Goal: Information Seeking & Learning: Compare options

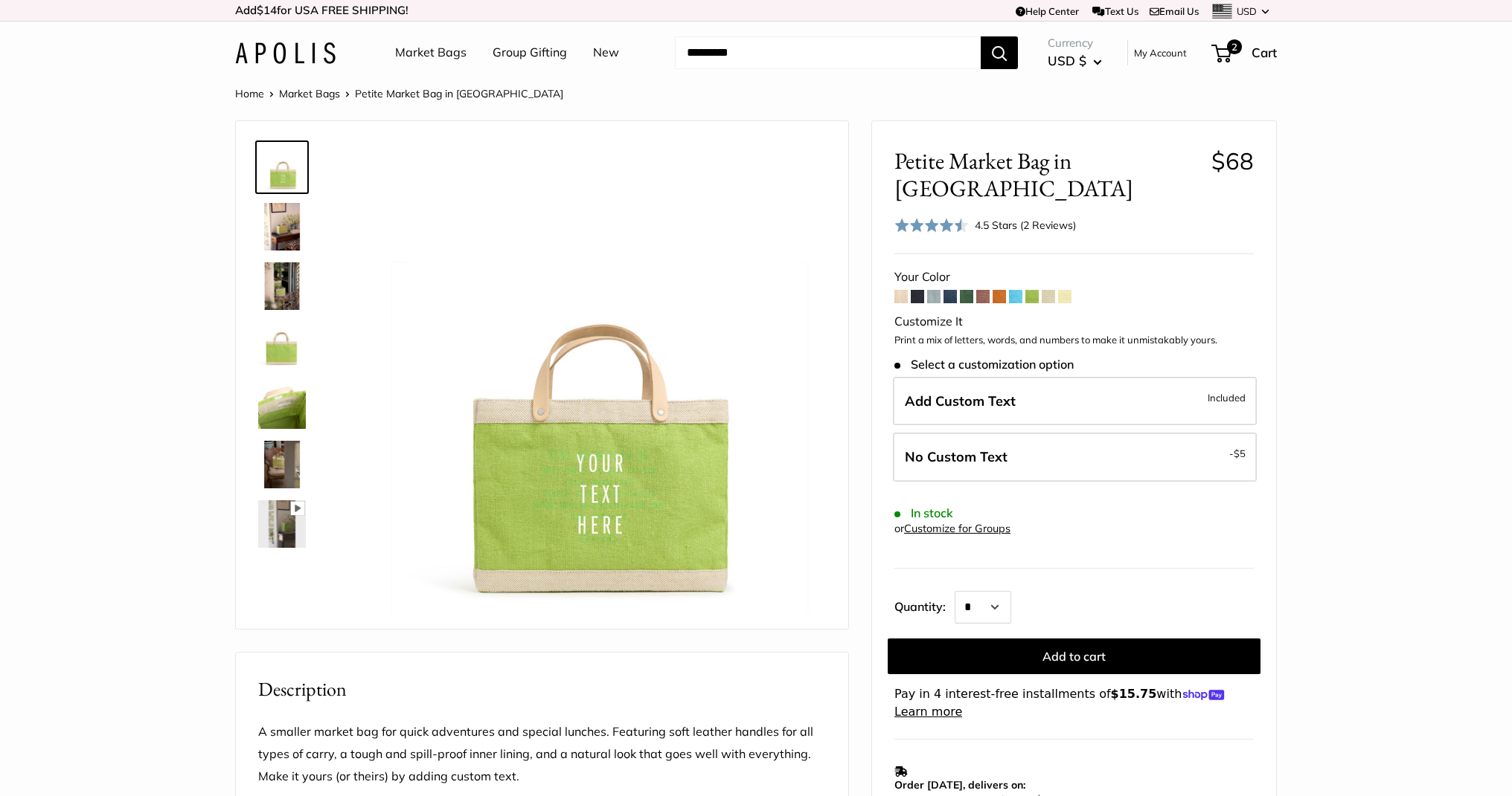
click at [292, 53] on img at bounding box center [286, 53] width 101 height 22
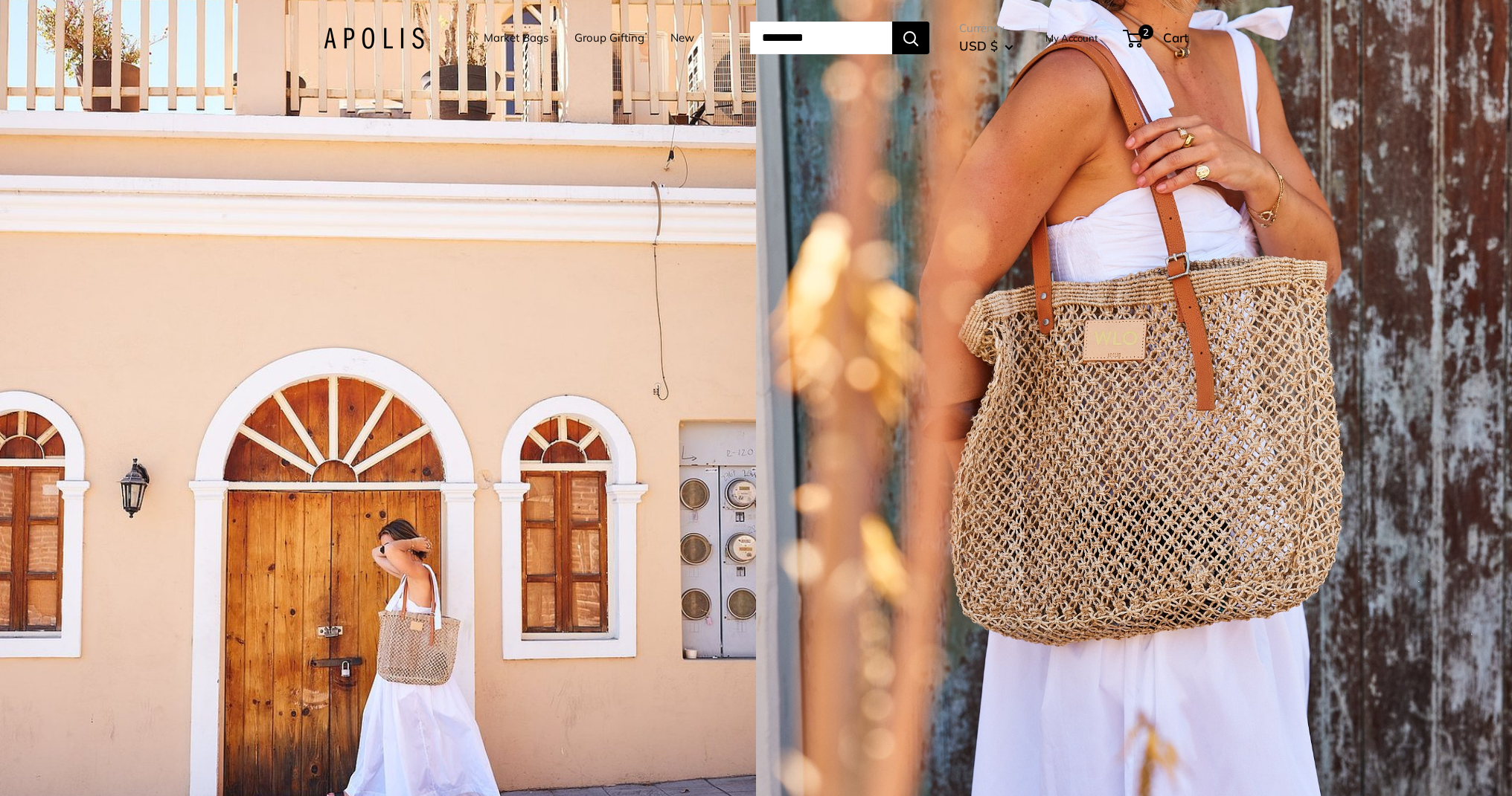
click at [670, 337] on div "1 / 5" at bounding box center [378, 398] width 756 height 796
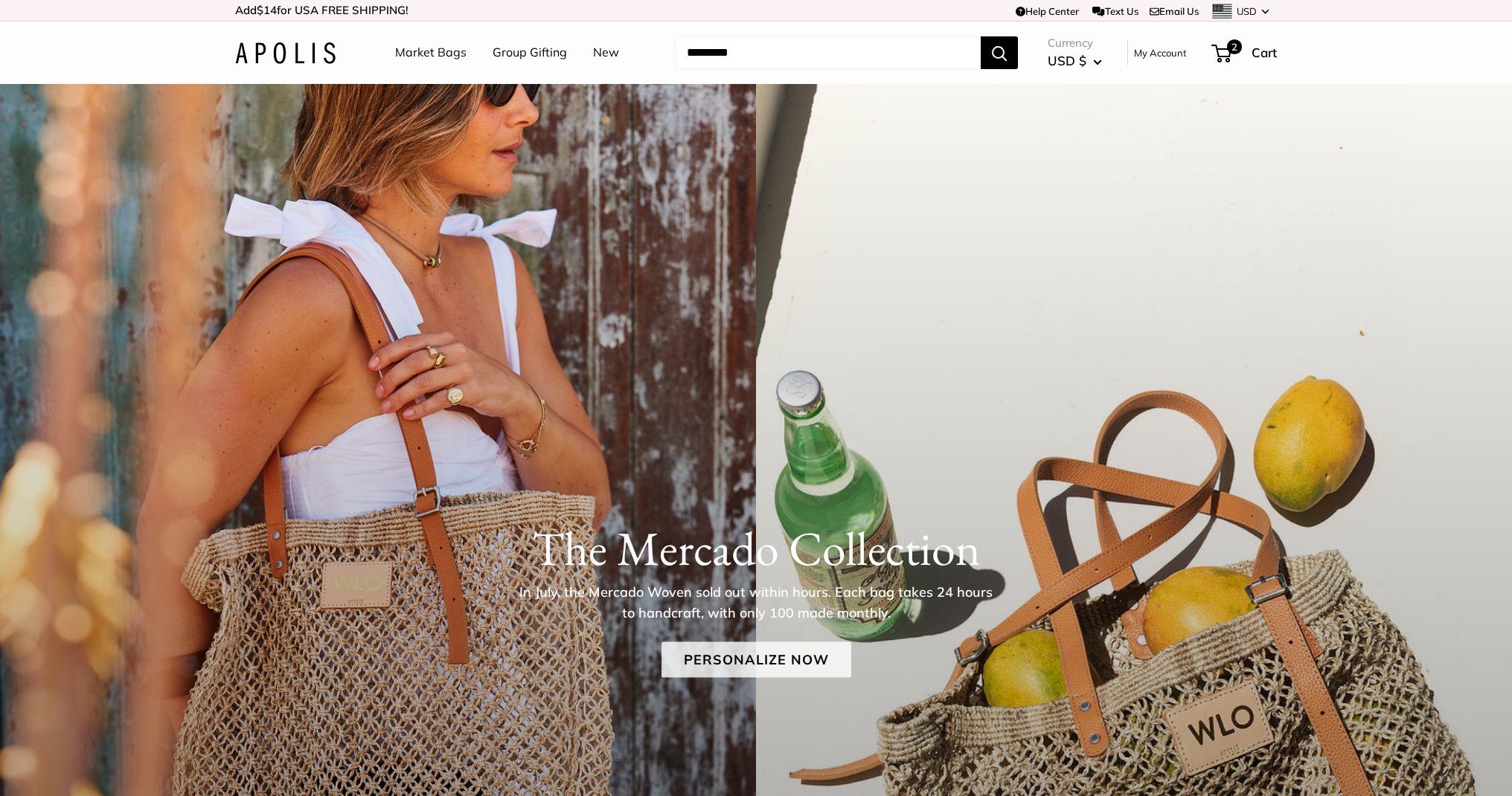
click at [758, 655] on link "Personalize Now" at bounding box center [756, 660] width 190 height 36
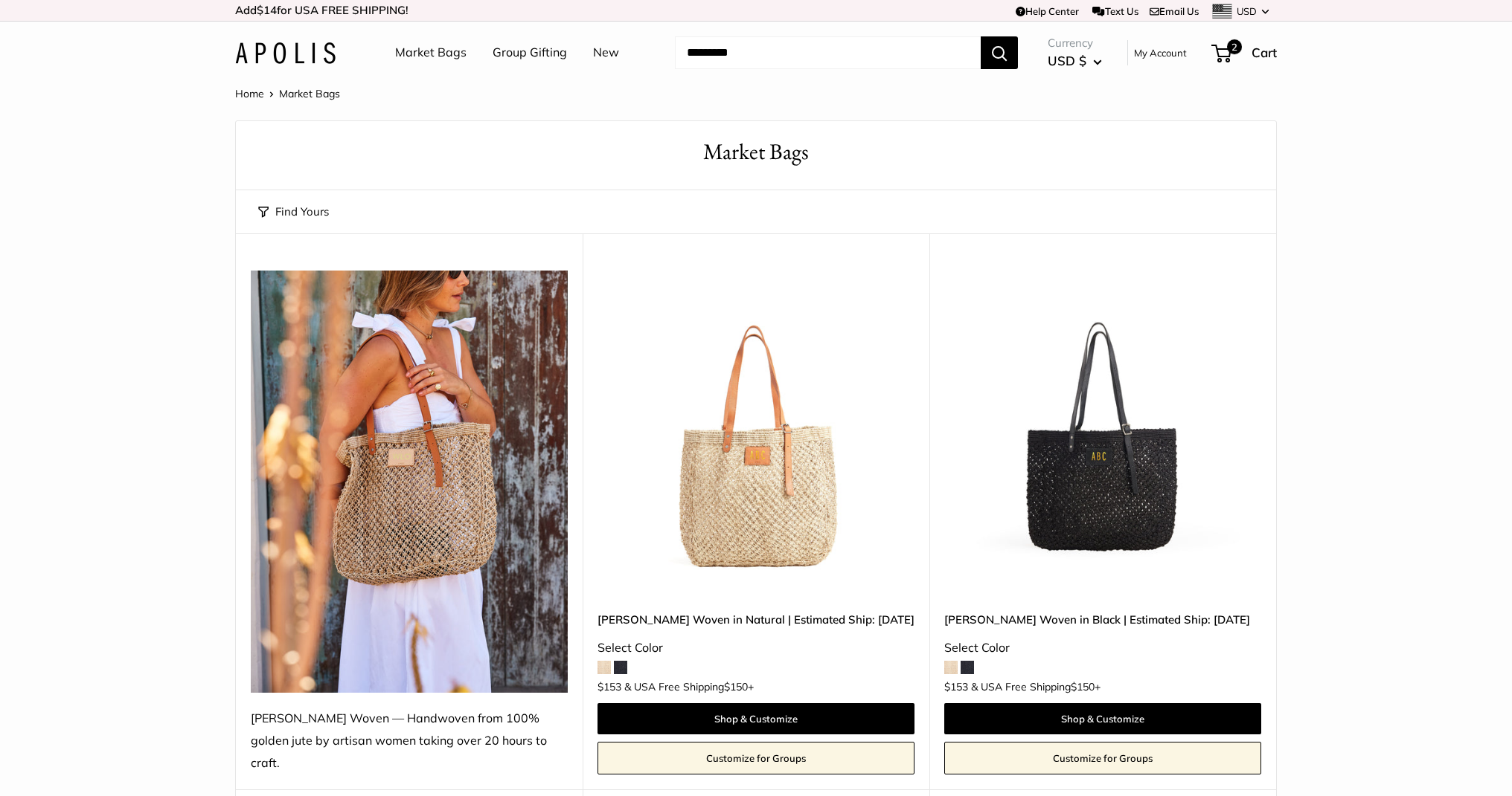
click at [0, 0] on img at bounding box center [0, 0] width 0 height 0
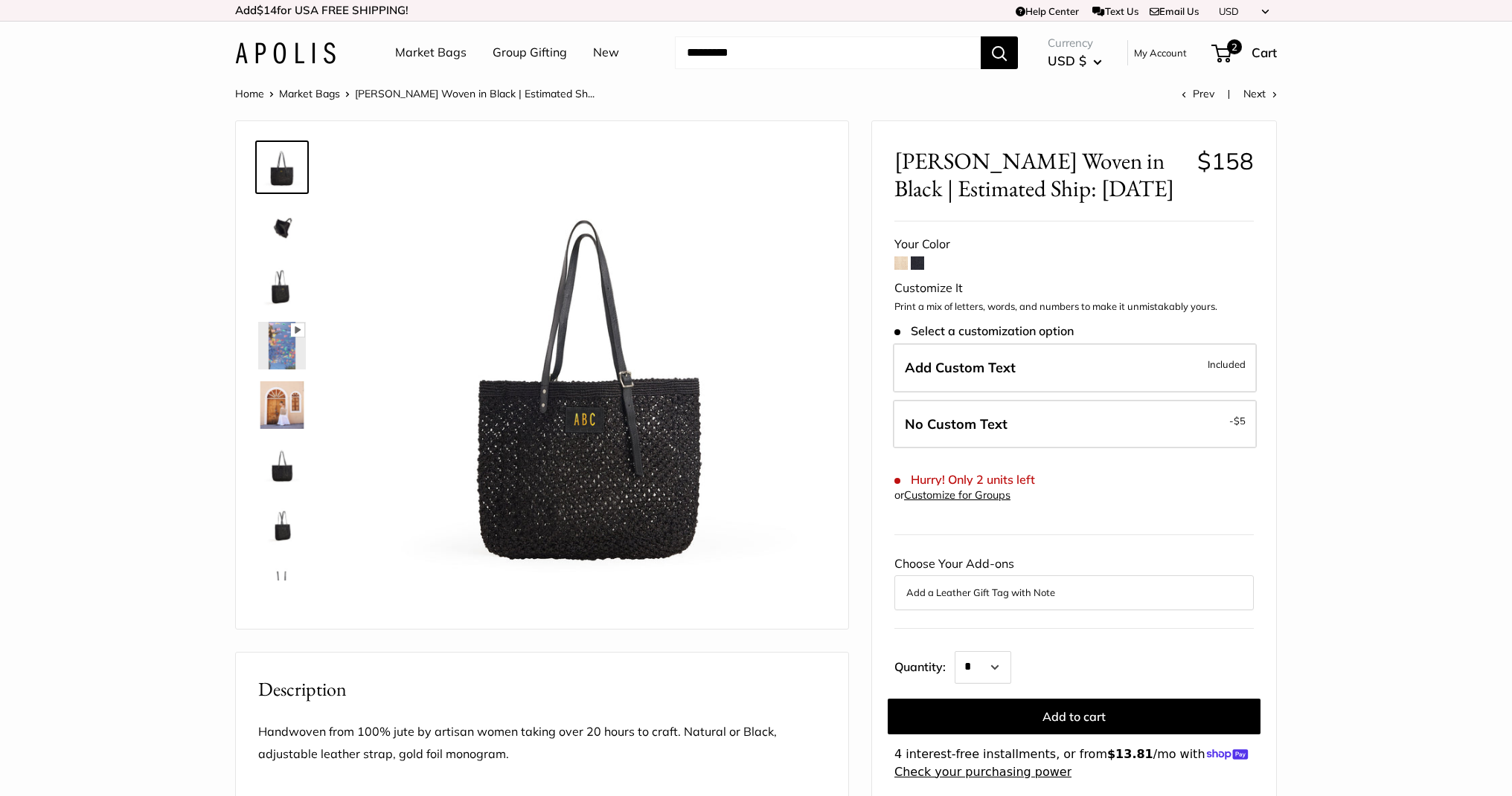
scroll to position [2, 0]
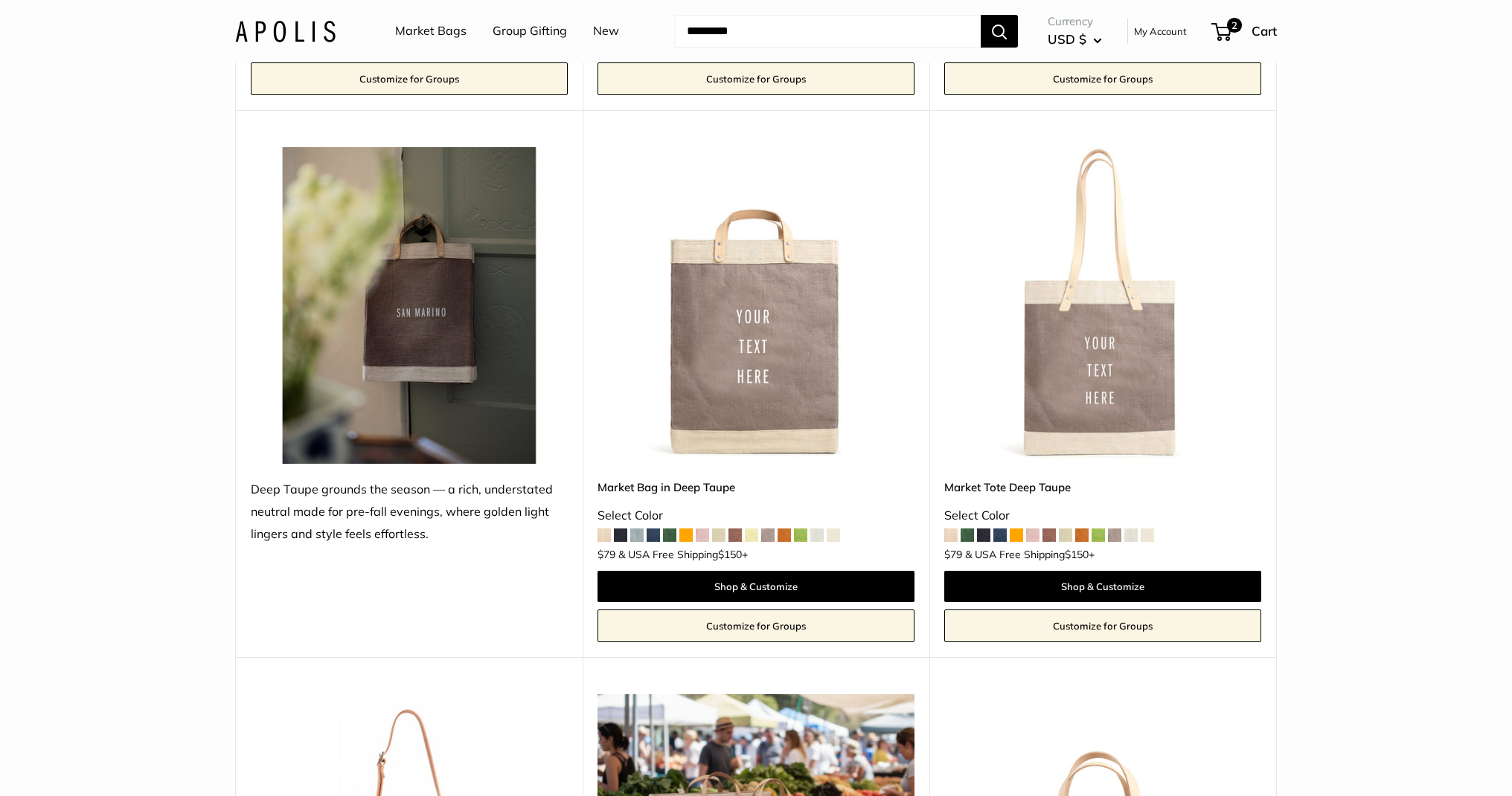
scroll to position [3493, 0]
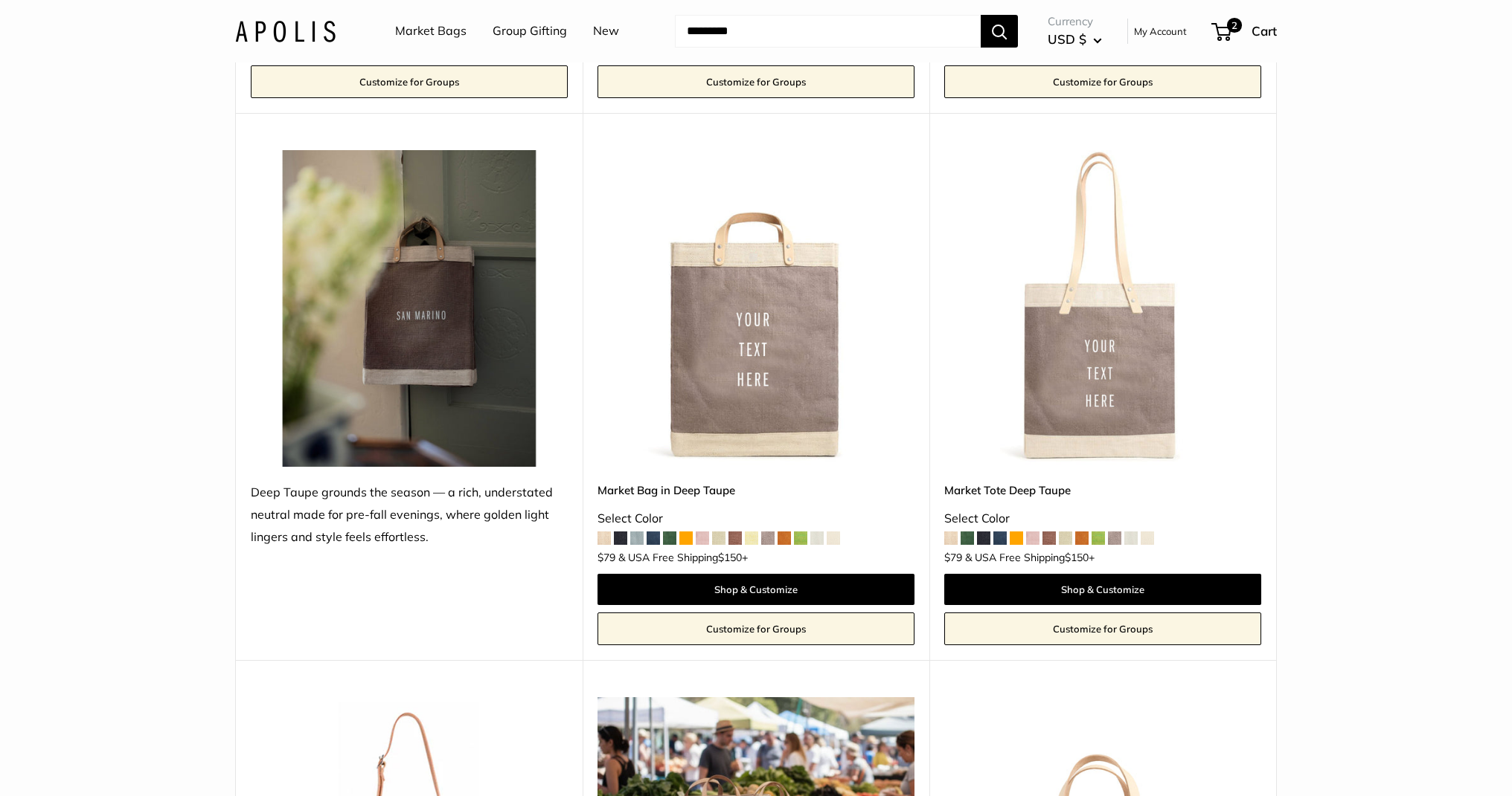
click at [0, 0] on img at bounding box center [0, 0] width 0 height 0
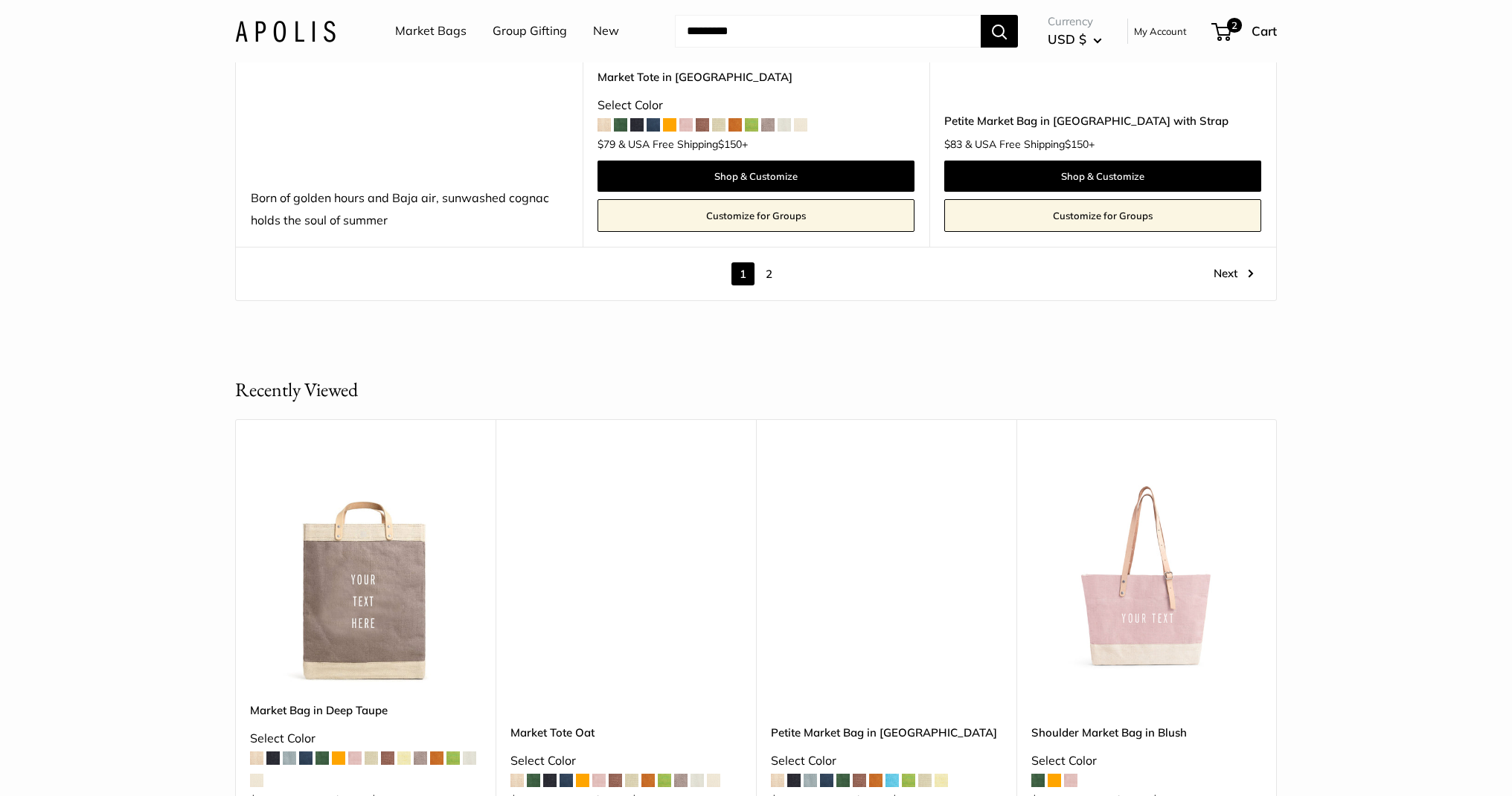
scroll to position [8735, 0]
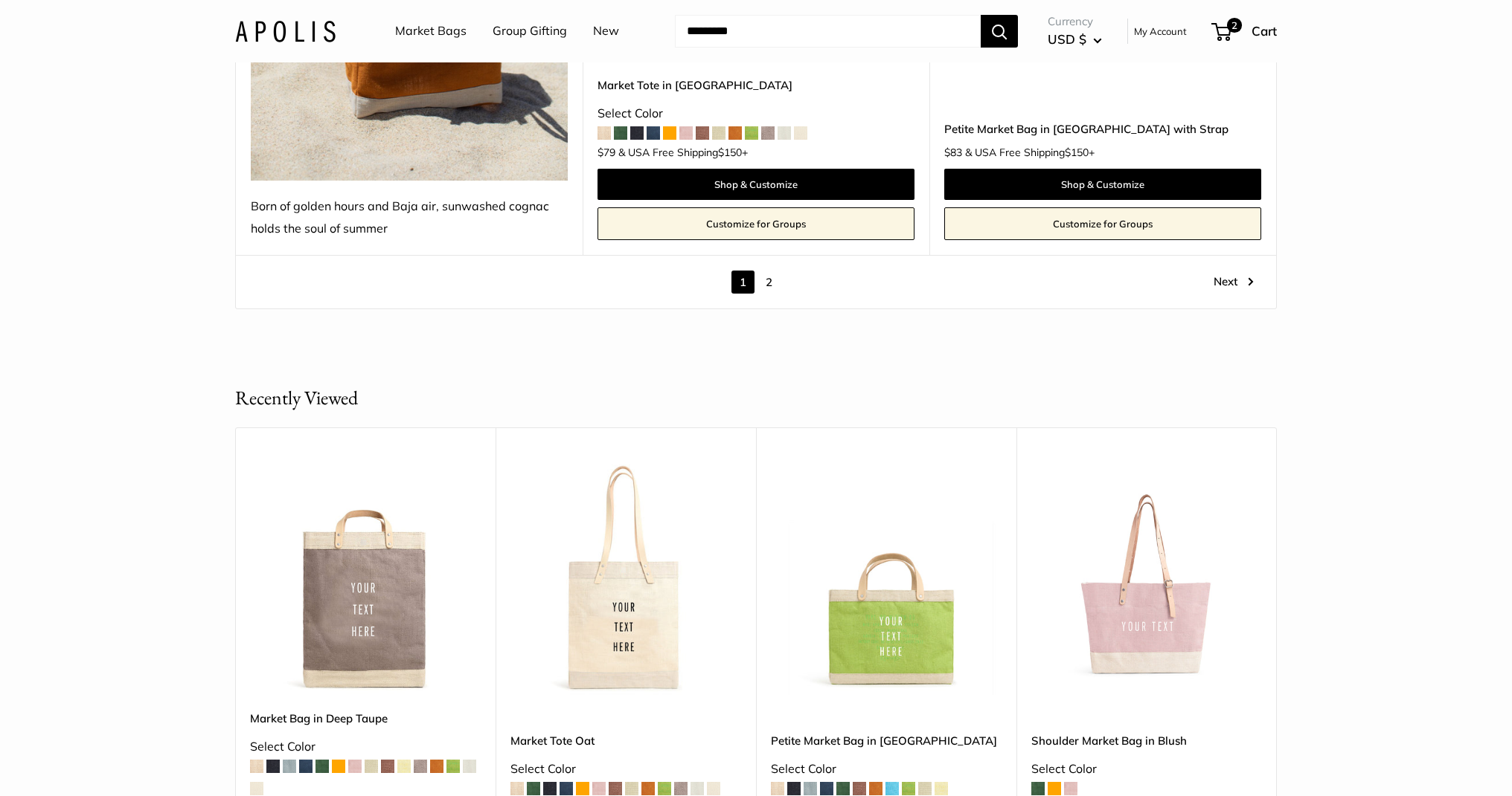
click at [765, 270] on link "2" at bounding box center [769, 282] width 23 height 23
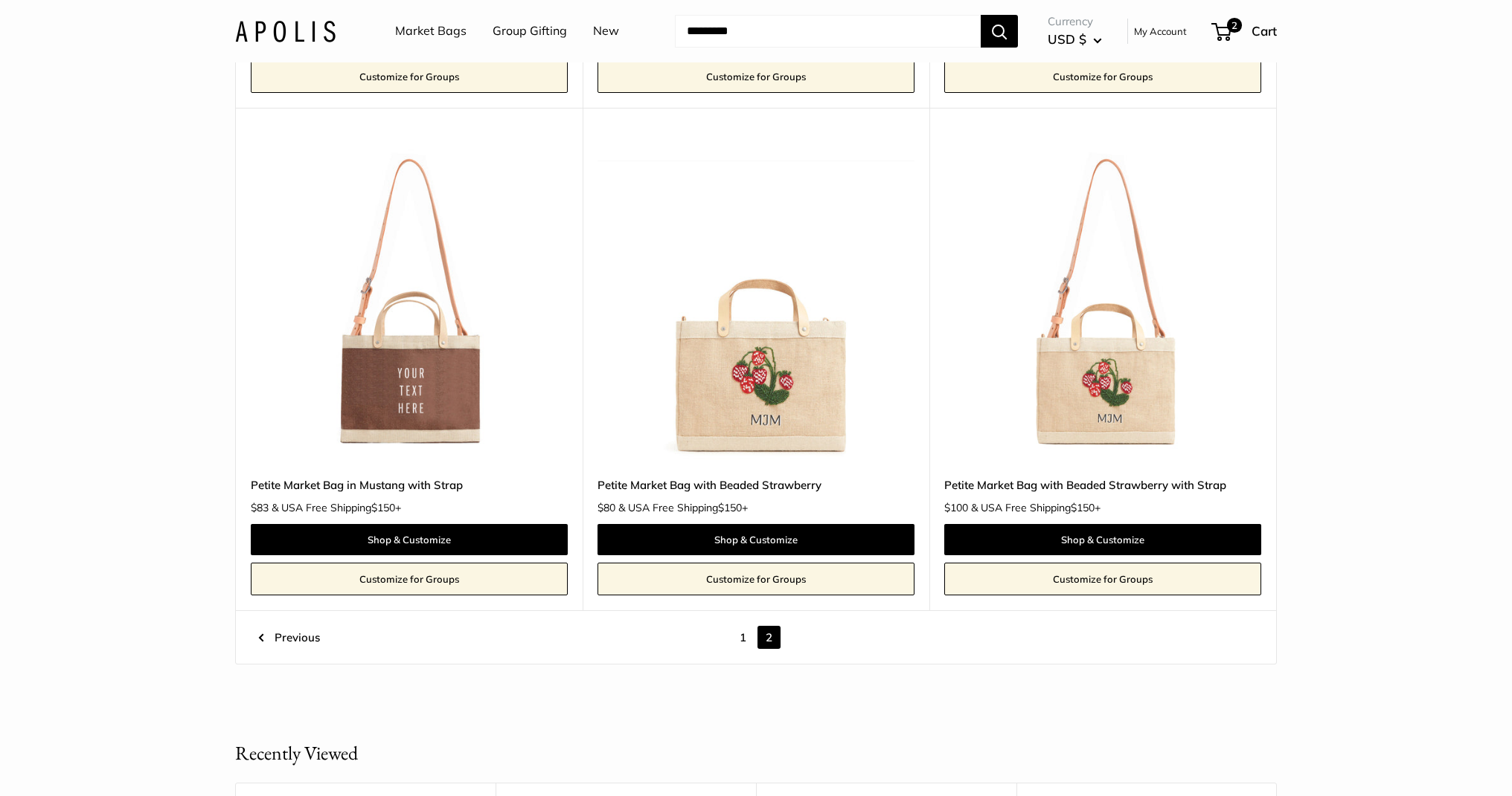
scroll to position [6763, 0]
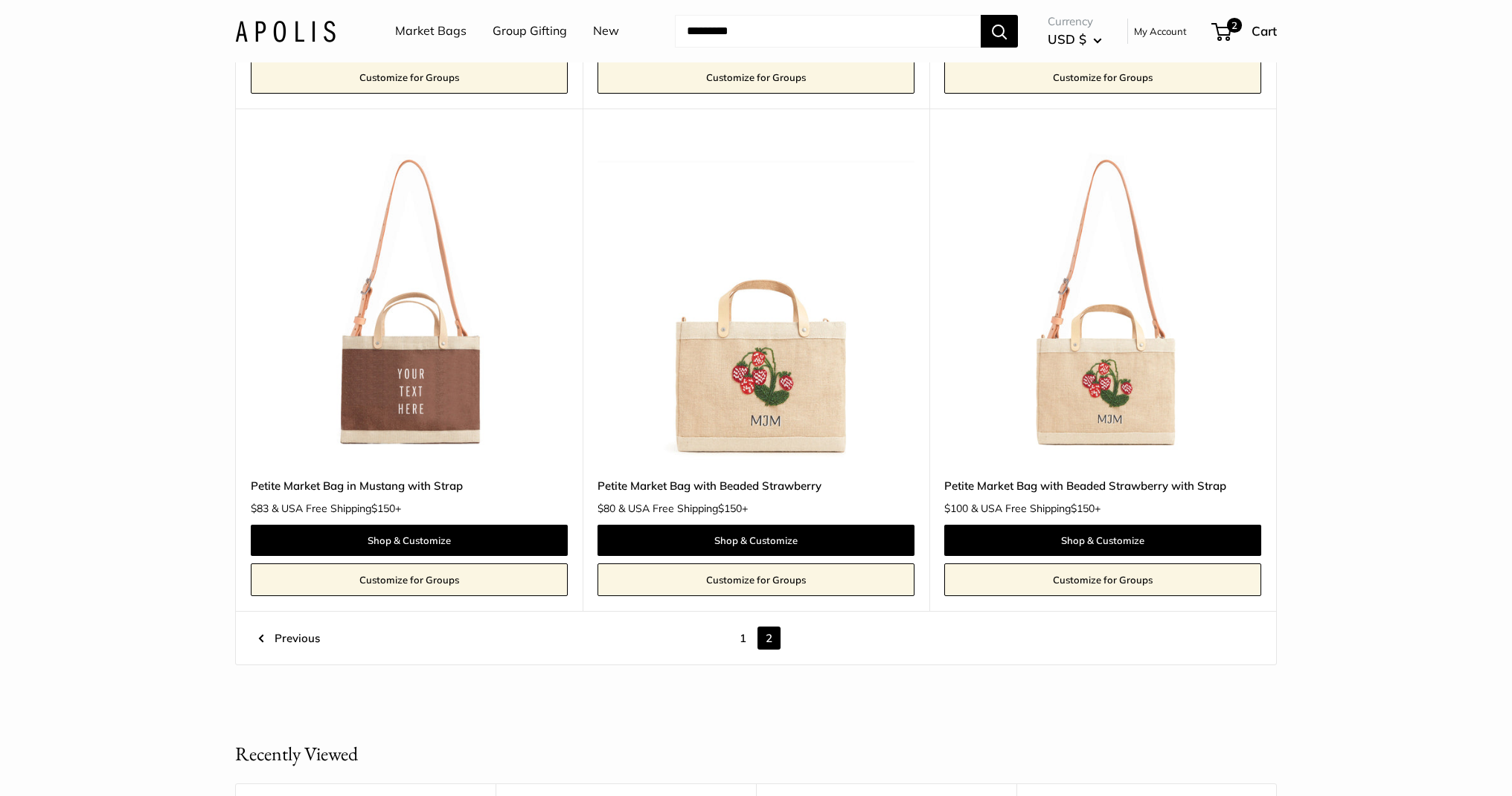
click at [0, 0] on img at bounding box center [0, 0] width 0 height 0
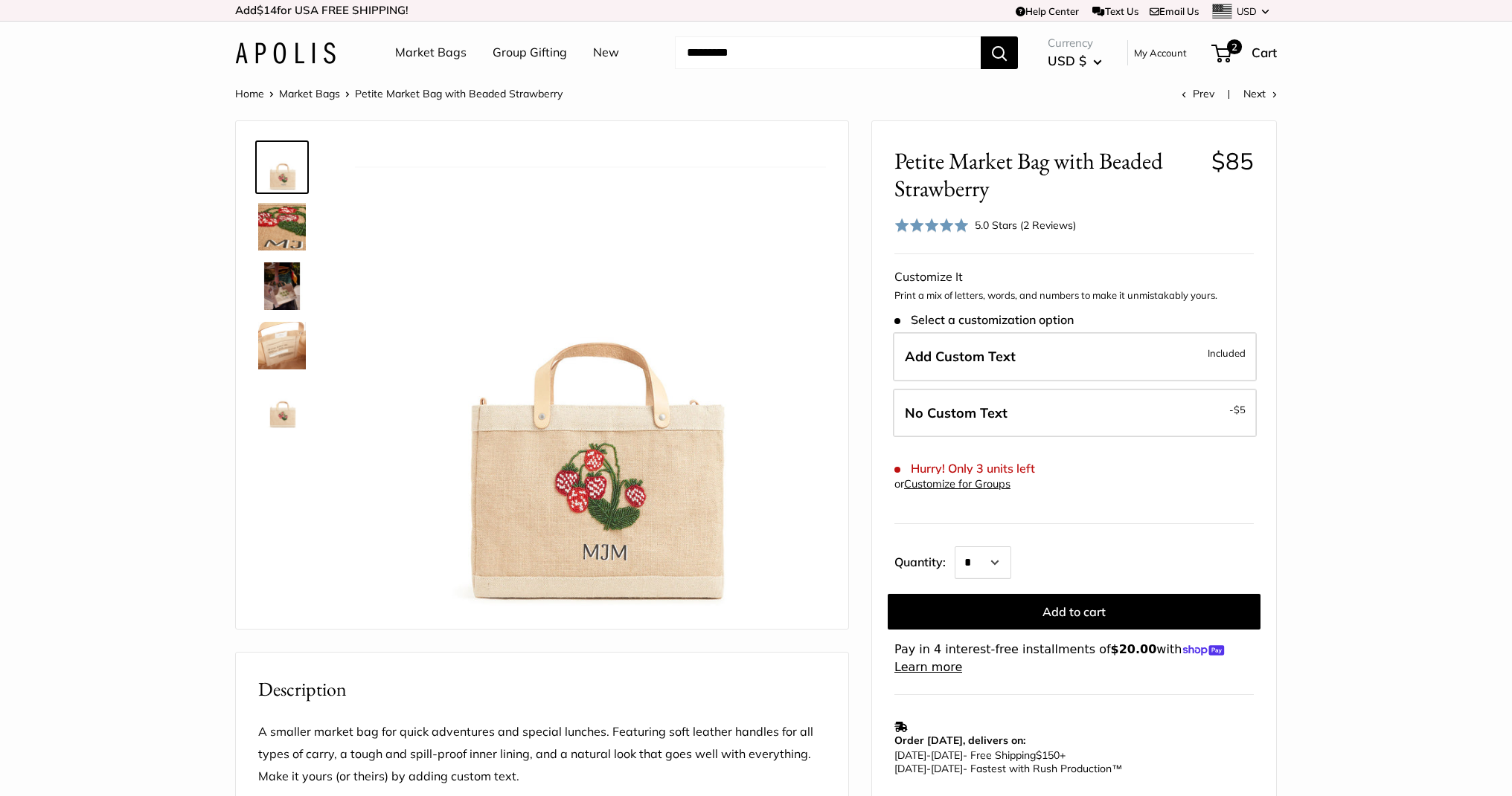
click at [330, 55] on img at bounding box center [286, 53] width 101 height 22
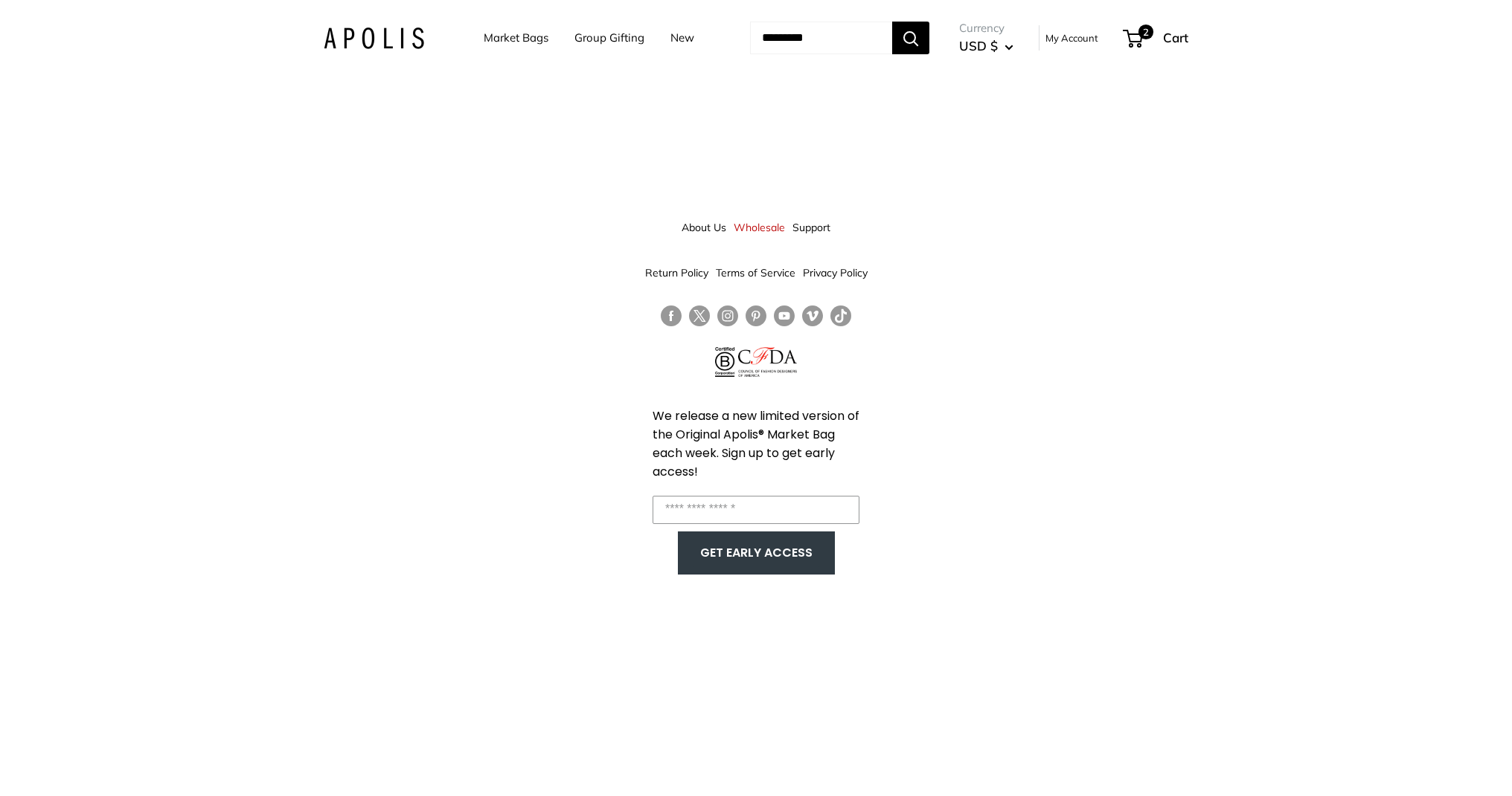
click at [729, 317] on link "Follow us on Instagram" at bounding box center [728, 316] width 21 height 22
click at [724, 316] on link "Follow us on Instagram" at bounding box center [728, 316] width 21 height 22
click at [380, 43] on img at bounding box center [374, 38] width 101 height 22
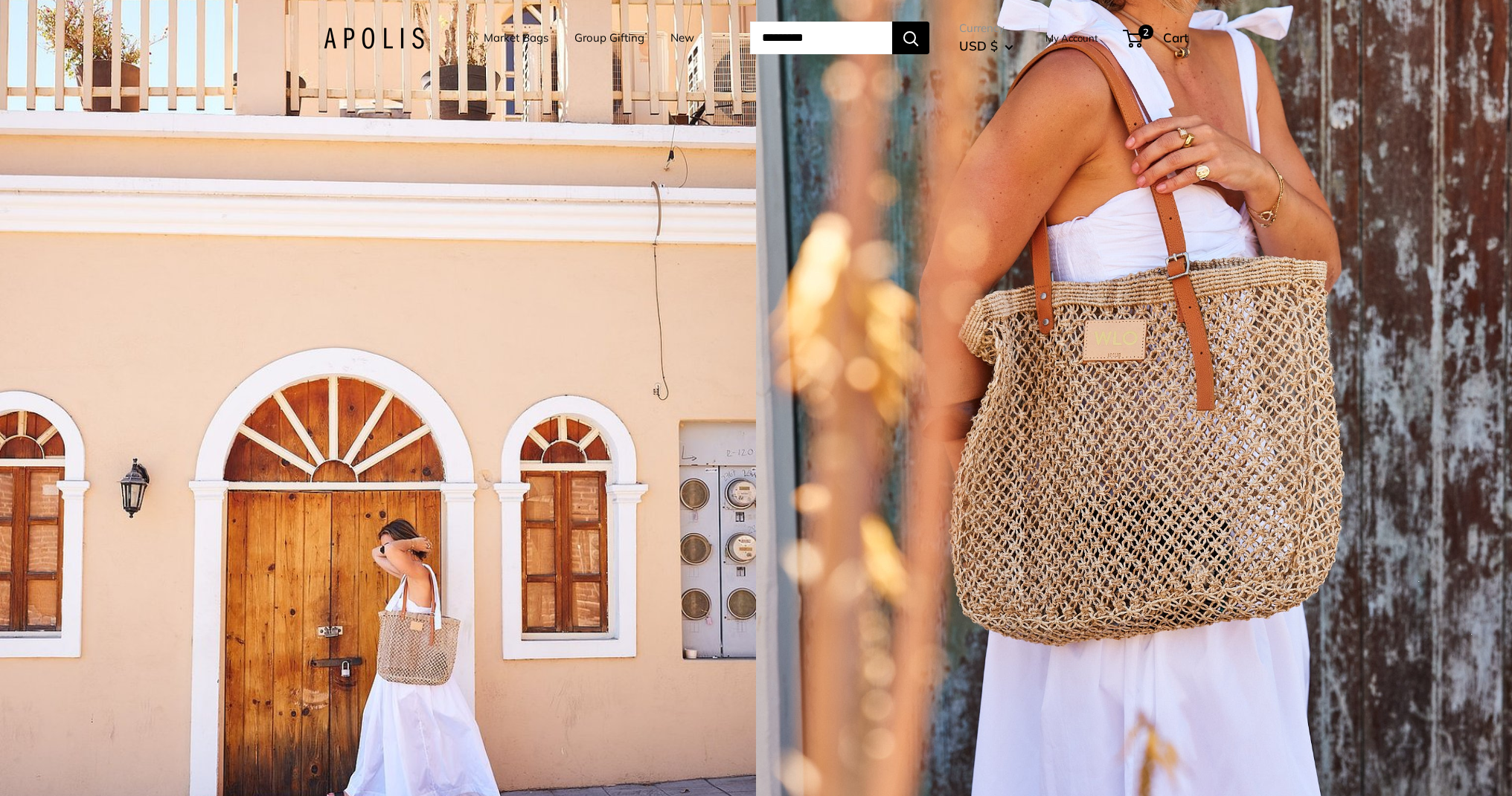
click at [435, 347] on div "1 / 5" at bounding box center [378, 398] width 756 height 796
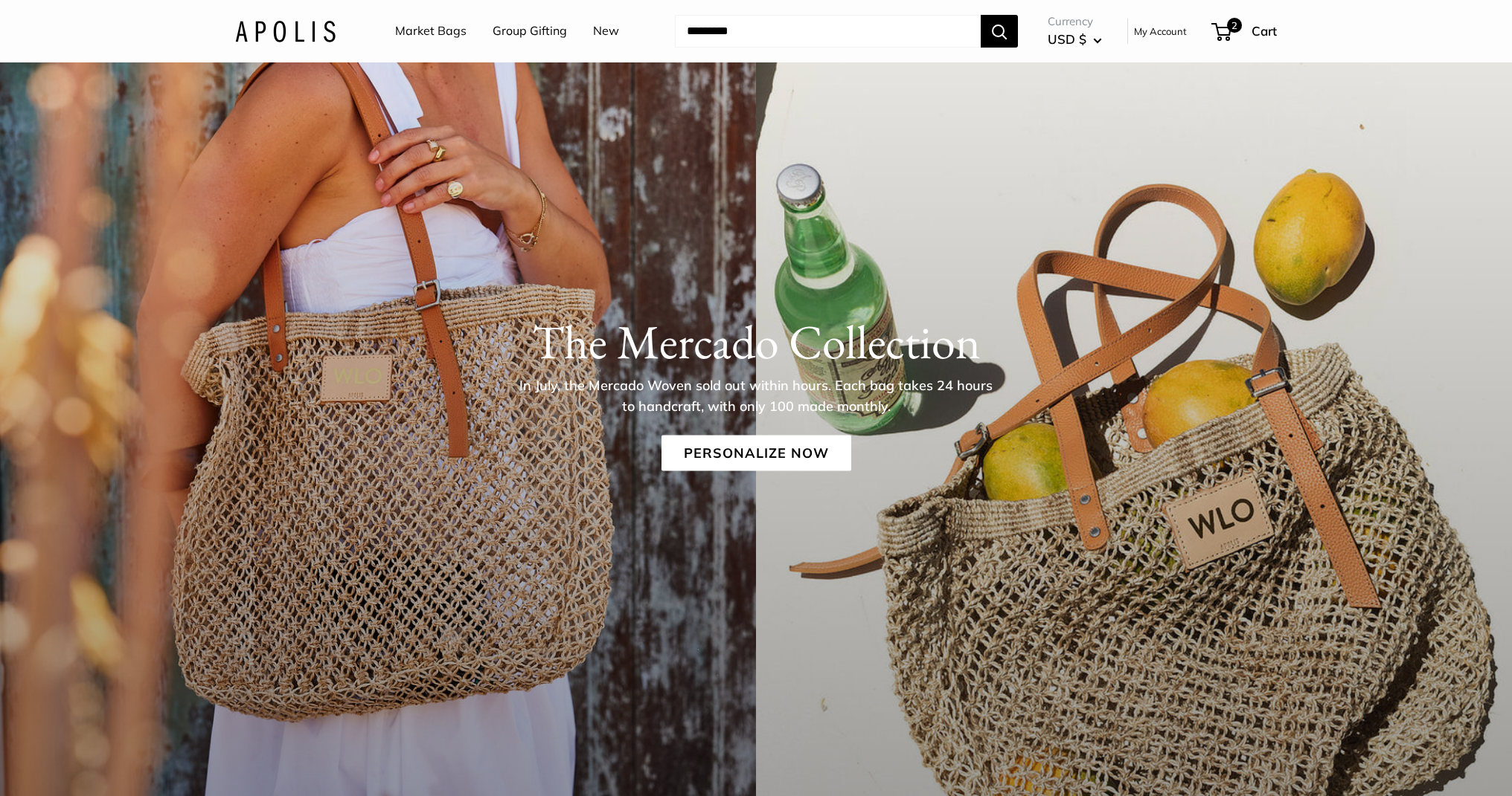
scroll to position [287, 0]
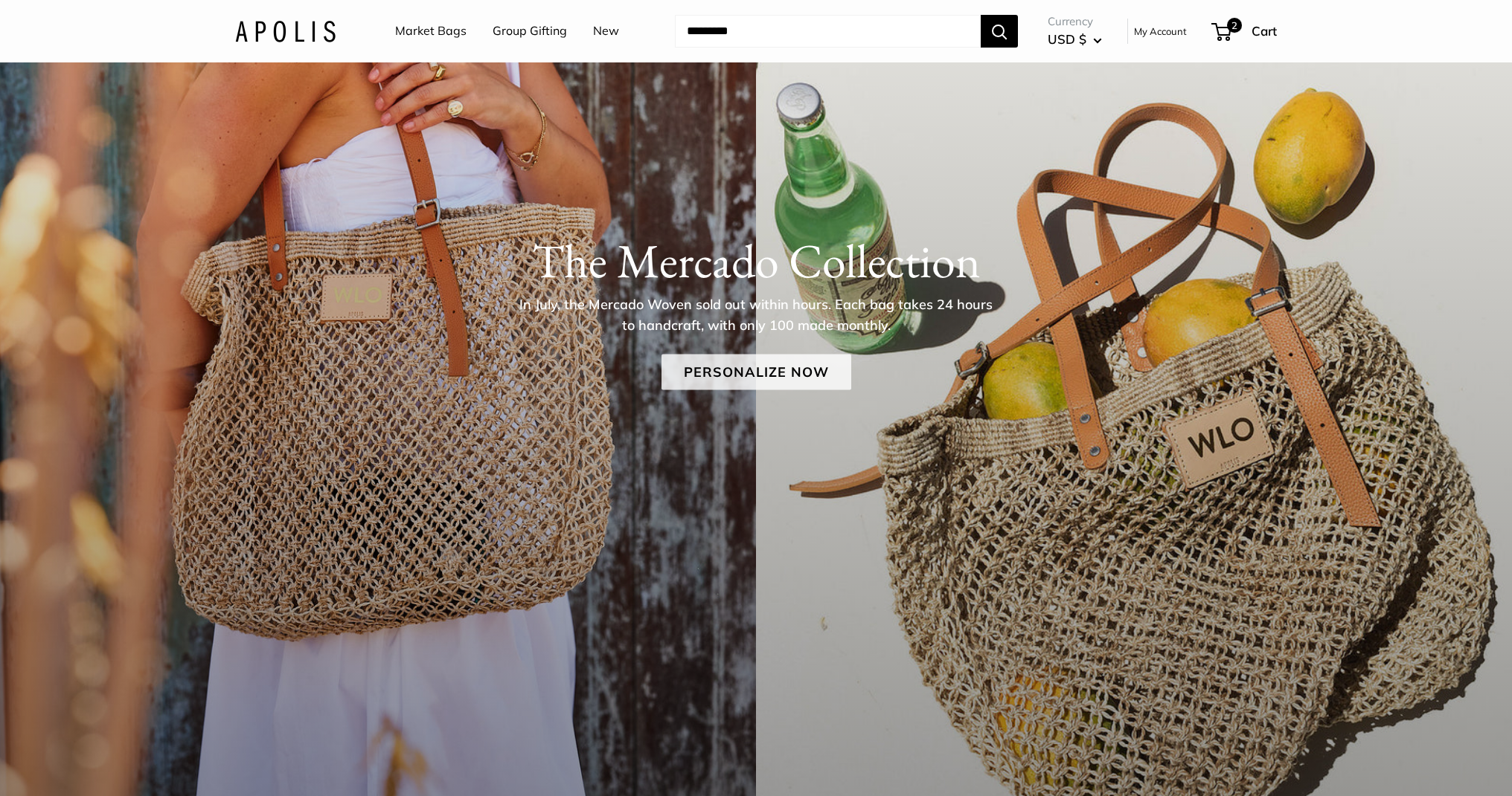
click at [673, 374] on link "Personalize Now" at bounding box center [756, 373] width 190 height 36
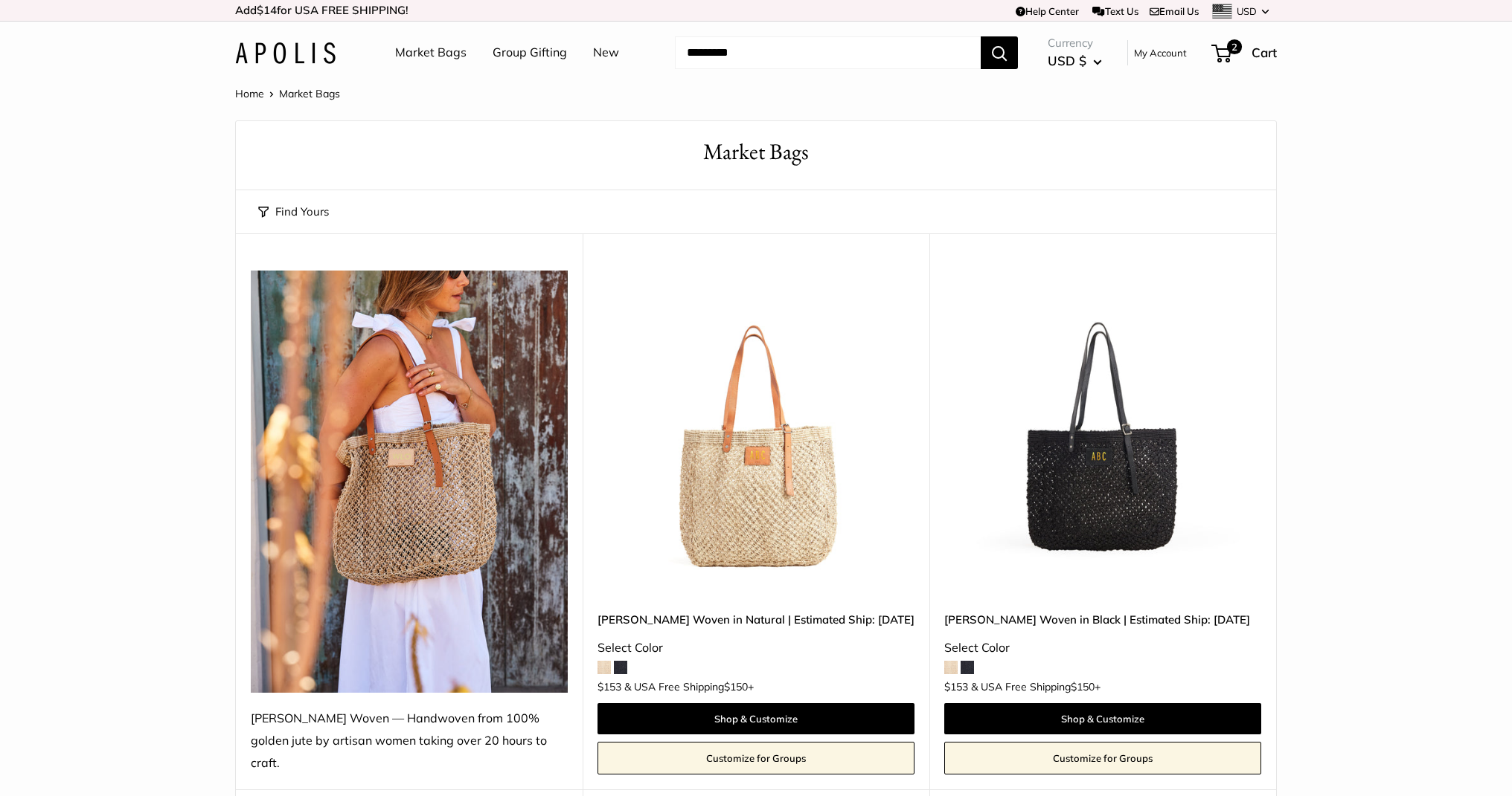
click at [0, 0] on img at bounding box center [0, 0] width 0 height 0
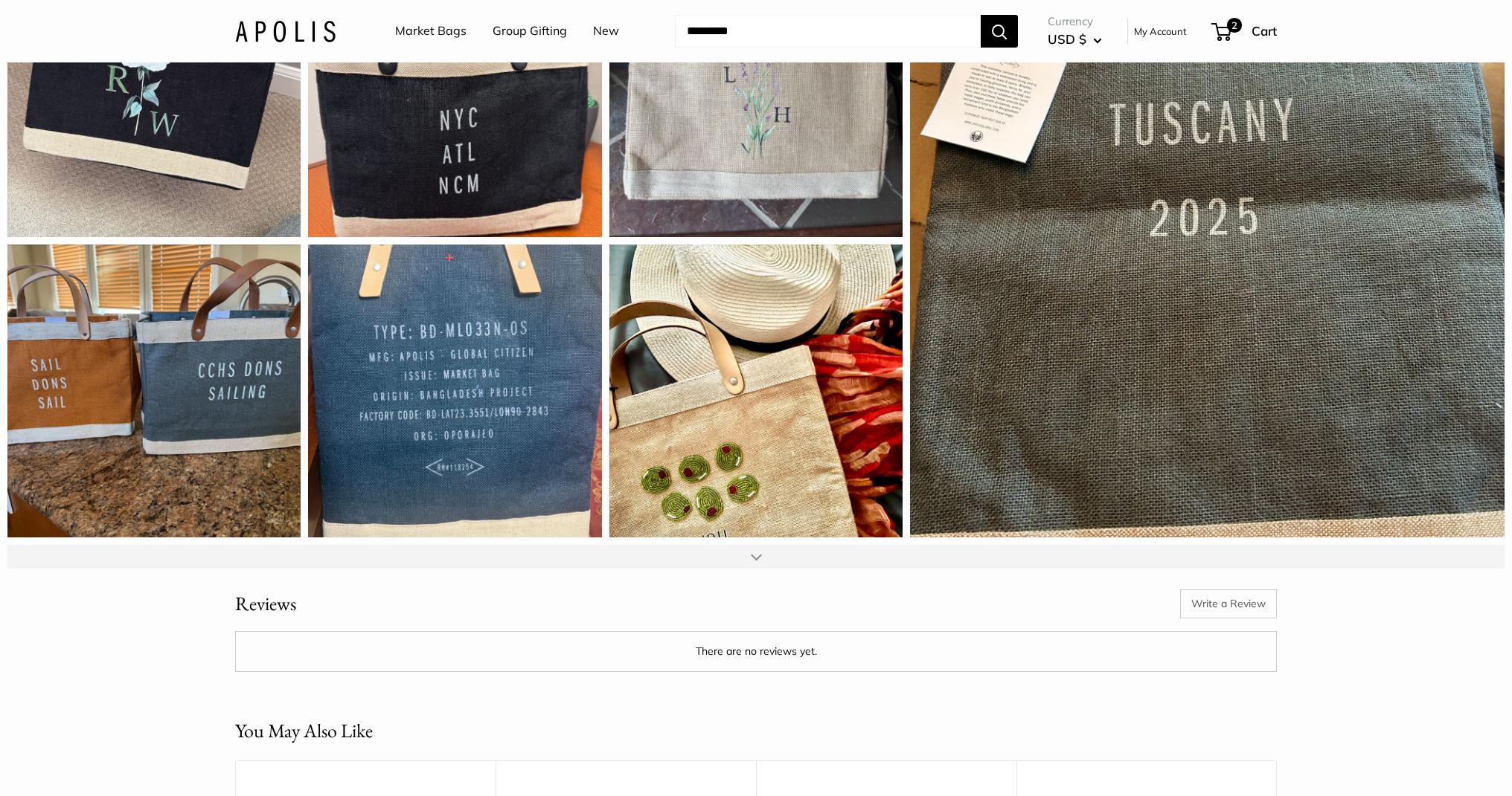
scroll to position [2742, 0]
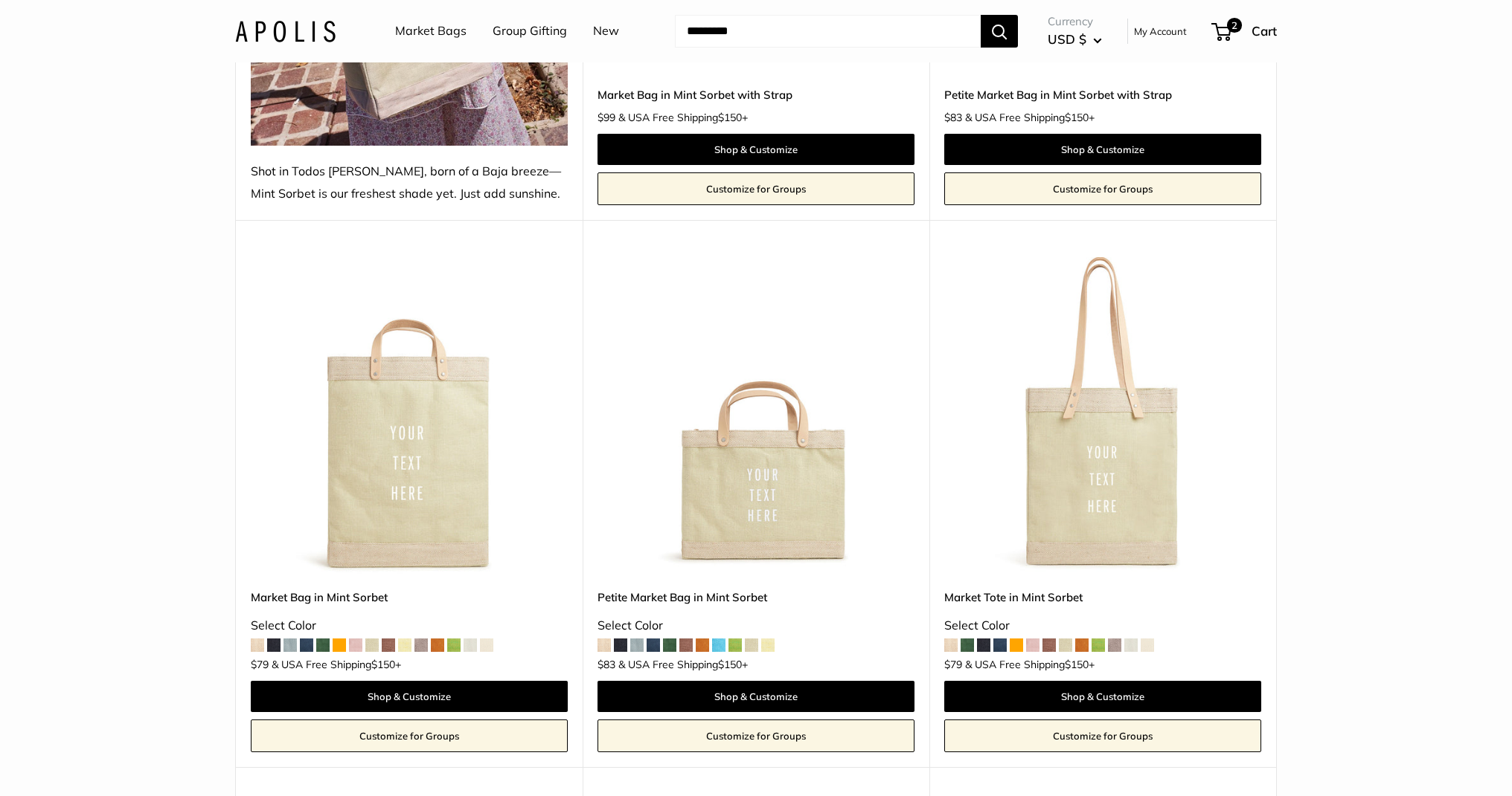
scroll to position [6544, 0]
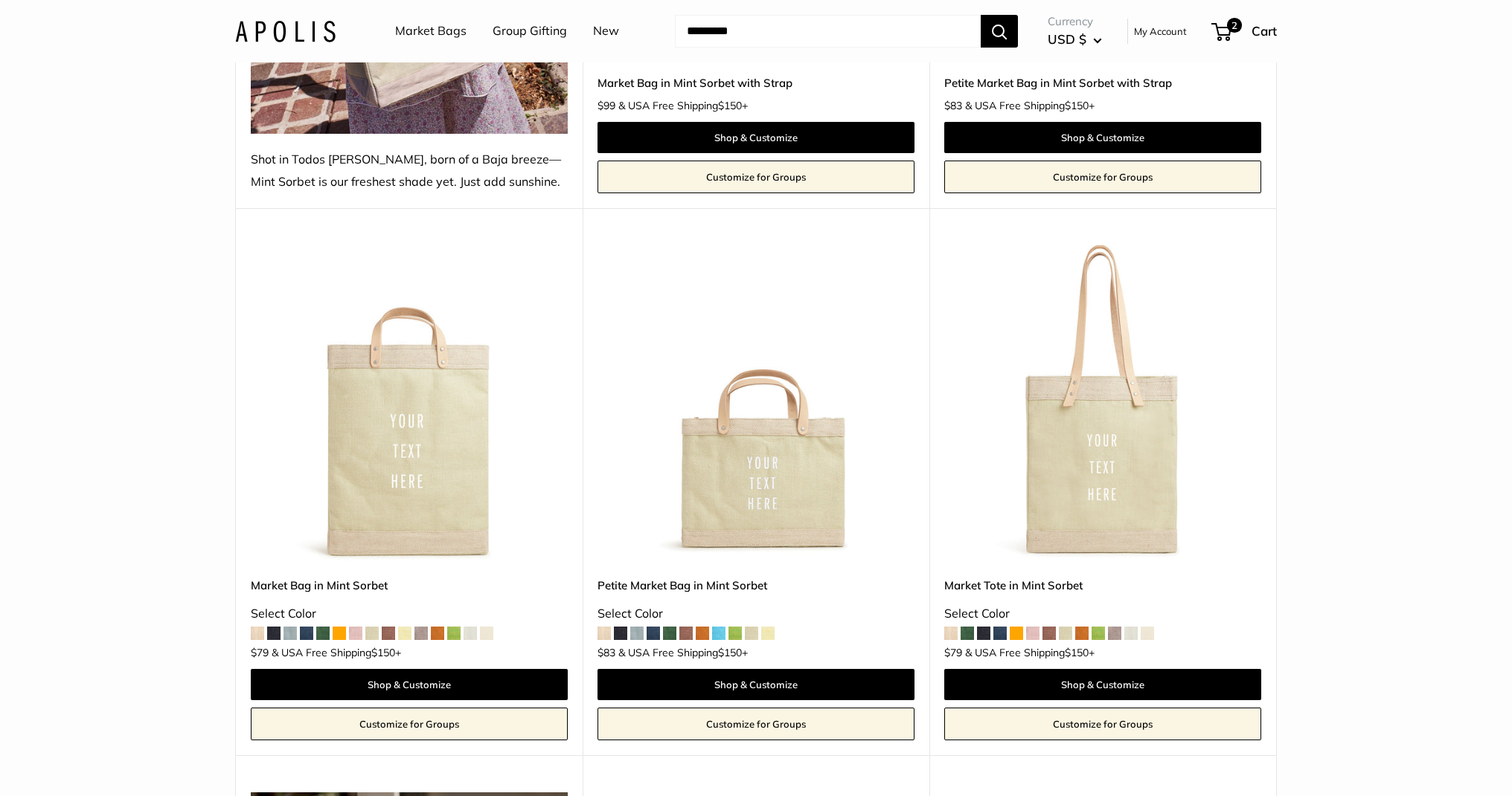
click at [0, 0] on img at bounding box center [0, 0] width 0 height 0
